Goal: Information Seeking & Learning: Compare options

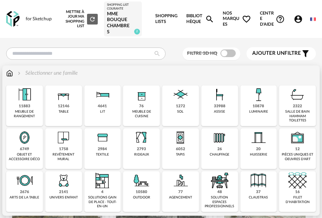
click at [94, 112] on div "4641 lit" at bounding box center [102, 106] width 37 height 41
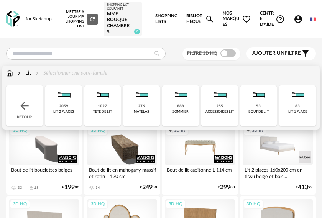
click at [297, 106] on div "83" at bounding box center [297, 106] width 5 height 5
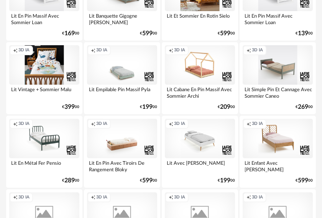
scroll to position [690, 0]
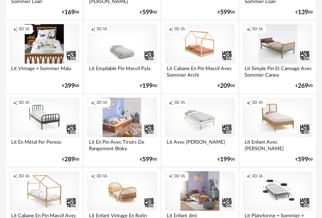
click at [127, 127] on div "Creation icon 3D IA" at bounding box center [122, 118] width 70 height 40
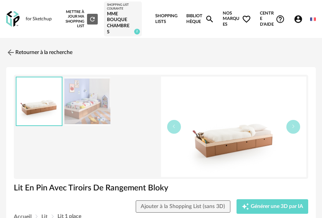
click at [71, 108] on img at bounding box center [87, 101] width 46 height 49
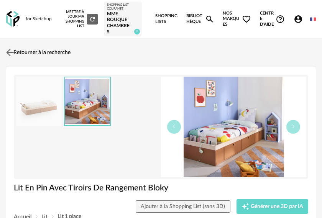
click at [7, 54] on img at bounding box center [10, 52] width 11 height 11
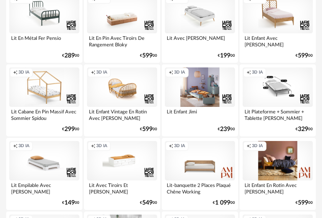
scroll to position [806, 0]
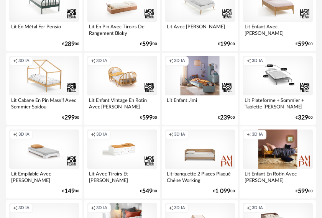
click at [180, 170] on div "Lit-banquette 2 Places Plaqué Chêne Working" at bounding box center [200, 176] width 70 height 15
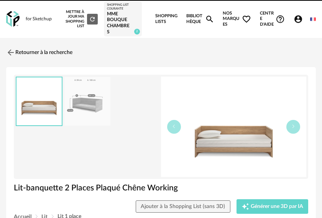
click at [188, 158] on img at bounding box center [233, 127] width 145 height 100
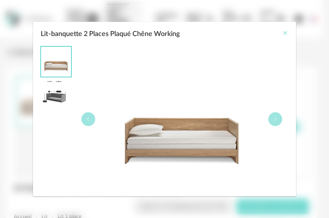
click at [287, 34] on icon "Close" at bounding box center [285, 33] width 6 height 6
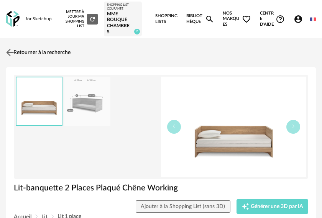
click at [9, 55] on img at bounding box center [10, 52] width 11 height 11
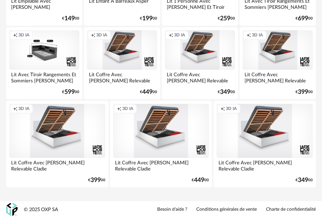
scroll to position [1379, 0]
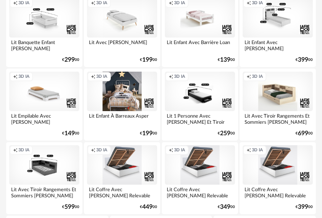
click at [285, 94] on div "Creation icon 3D IA" at bounding box center [278, 92] width 70 height 40
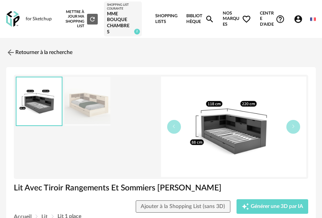
click at [86, 103] on img at bounding box center [87, 101] width 46 height 49
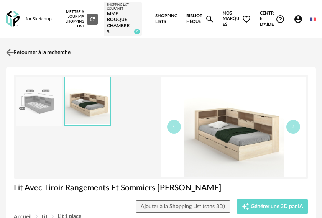
click at [10, 54] on img at bounding box center [10, 52] width 11 height 11
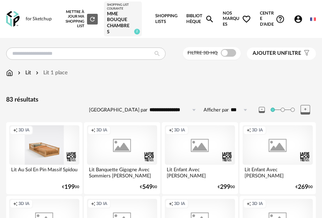
scroll to position [1379, 0]
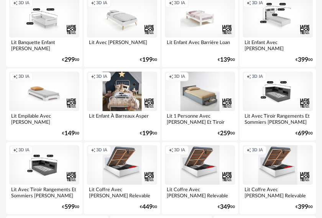
click at [208, 96] on div "Creation icon 3D IA" at bounding box center [200, 92] width 70 height 40
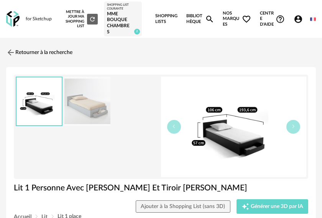
click at [106, 114] on img at bounding box center [87, 101] width 46 height 49
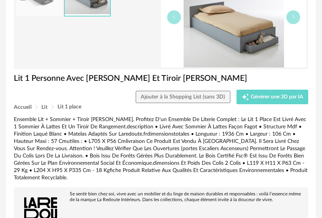
scroll to position [115, 0]
